Goal: Transaction & Acquisition: Book appointment/travel/reservation

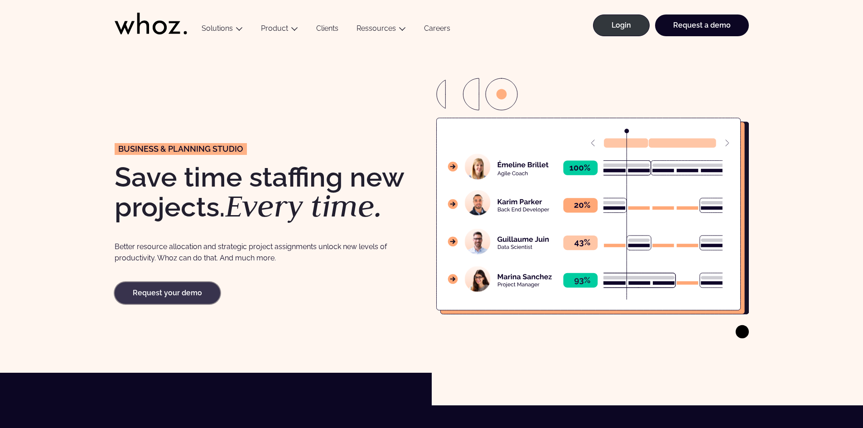
click at [191, 292] on link "Request your demo" at bounding box center [168, 293] width 106 height 22
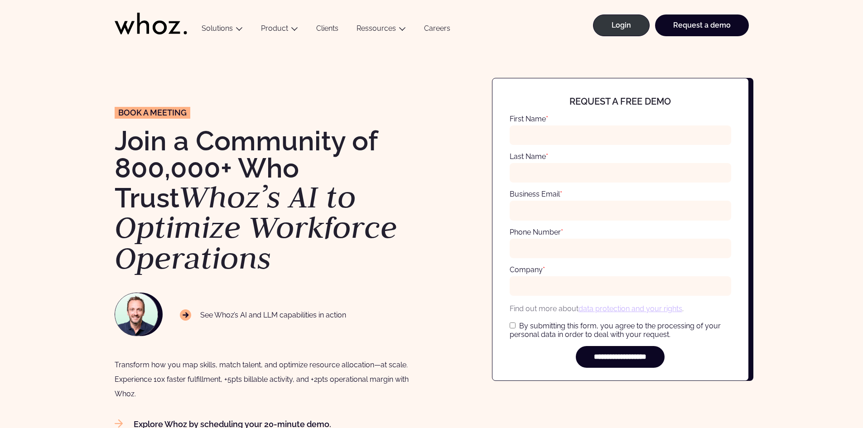
click at [136, 25] on icon at bounding box center [151, 24] width 73 height 22
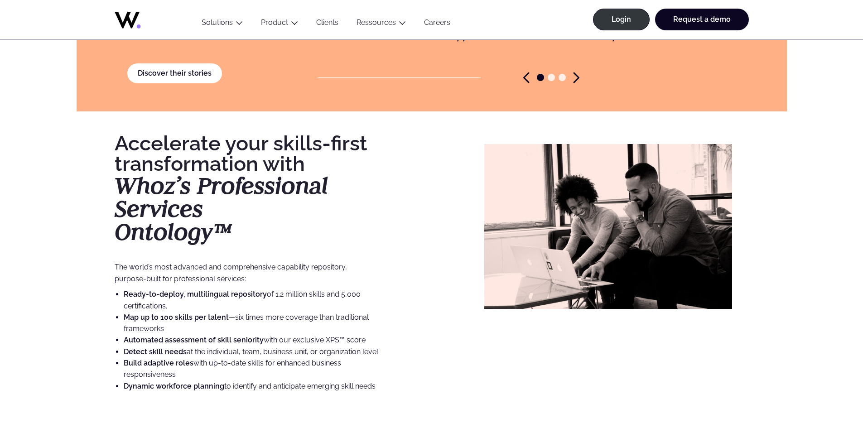
scroll to position [2175, 0]
